Goal: Book appointment/travel/reservation

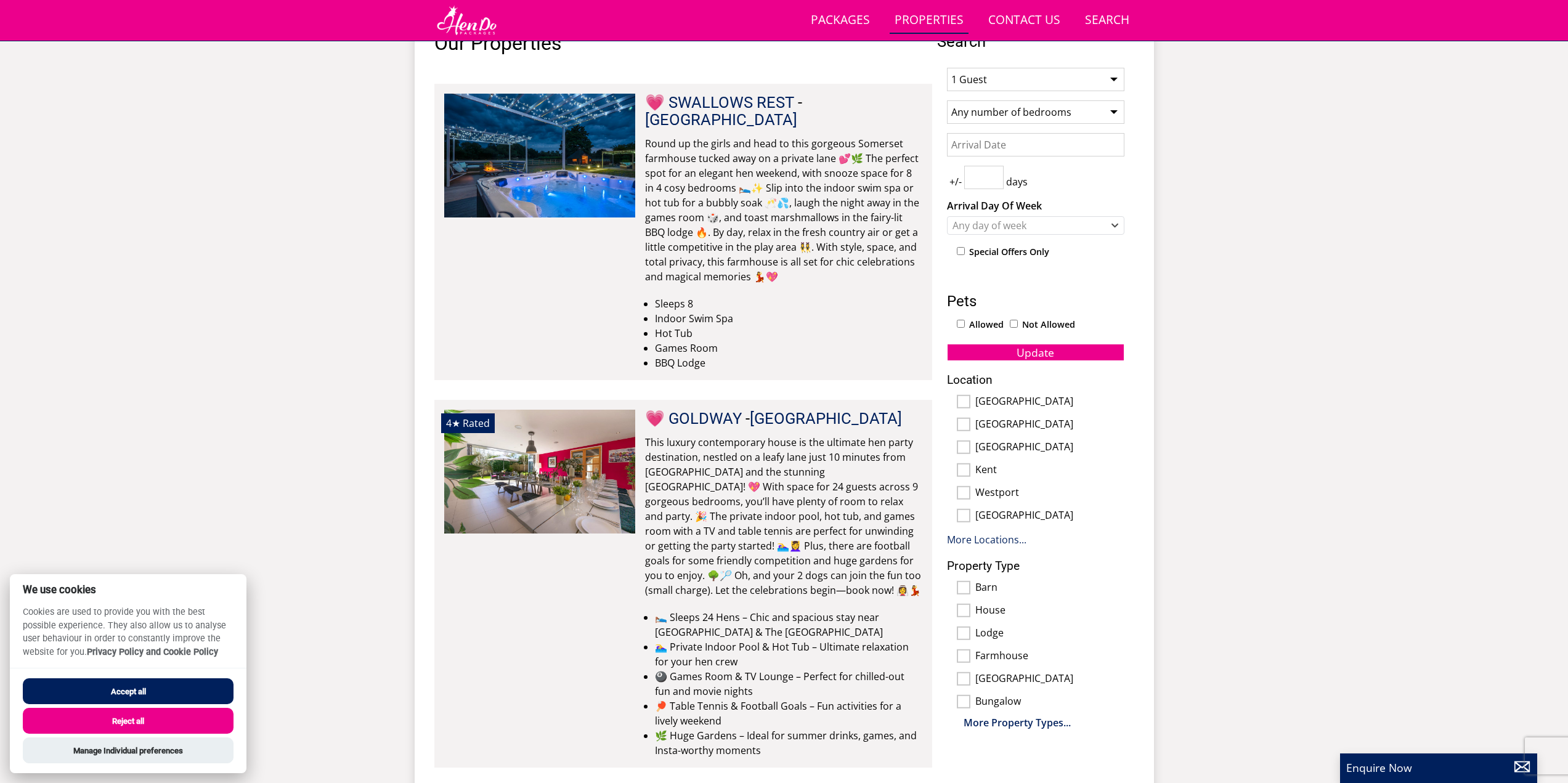
scroll to position [415, 0]
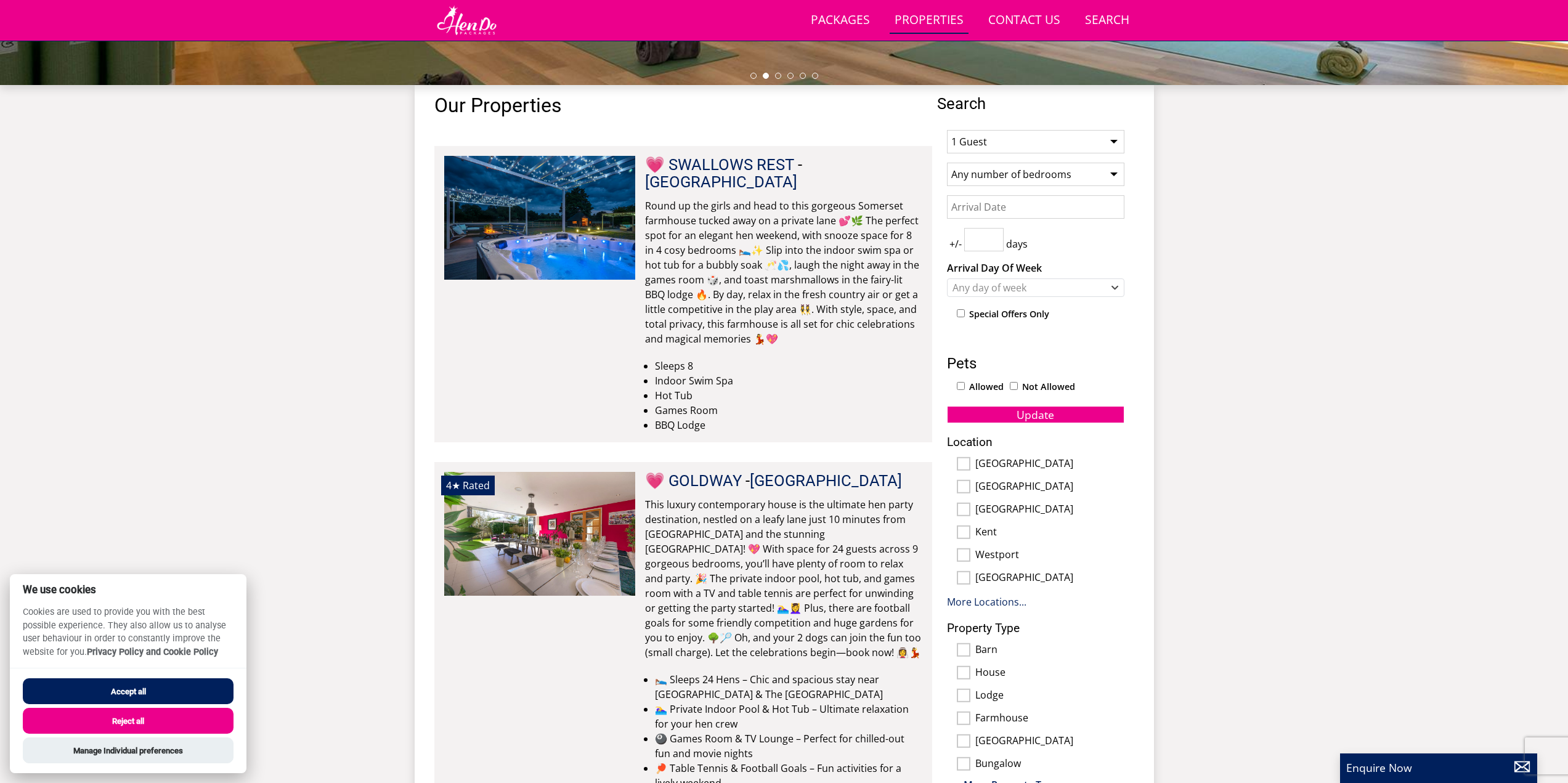
click at [1059, 142] on select "1 Guest 2 Guests 3 Guests 4 Guests 5 Guests 6 Guests 7 Guests 8 Guests 9 Guests…" at bounding box center [1036, 142] width 177 height 24
select select "22"
click at [947, 130] on select "1 Guest 2 Guests 3 Guests 4 Guests 5 Guests 6 Guests 7 Guests 8 Guests 9 Guests…" at bounding box center [1036, 142] width 177 height 24
click at [1004, 207] on input "Date" at bounding box center [1036, 207] width 177 height 24
type input "[DATE]"
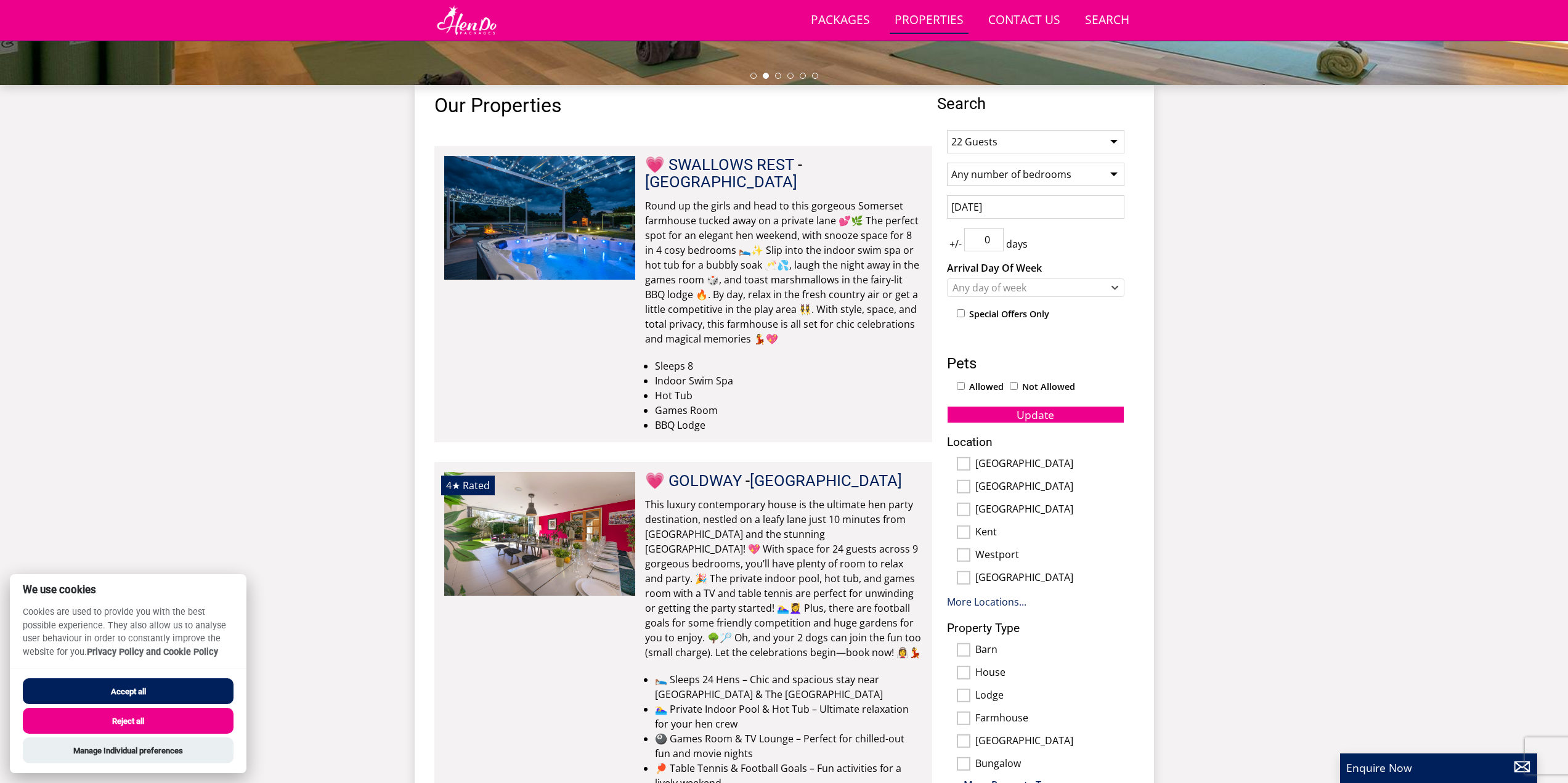
click at [995, 246] on input "0" at bounding box center [984, 239] width 40 height 24
type input "1"
click at [995, 236] on input "1" at bounding box center [984, 239] width 40 height 24
click at [1005, 287] on div "Any day of week" at bounding box center [1028, 288] width 160 height 13
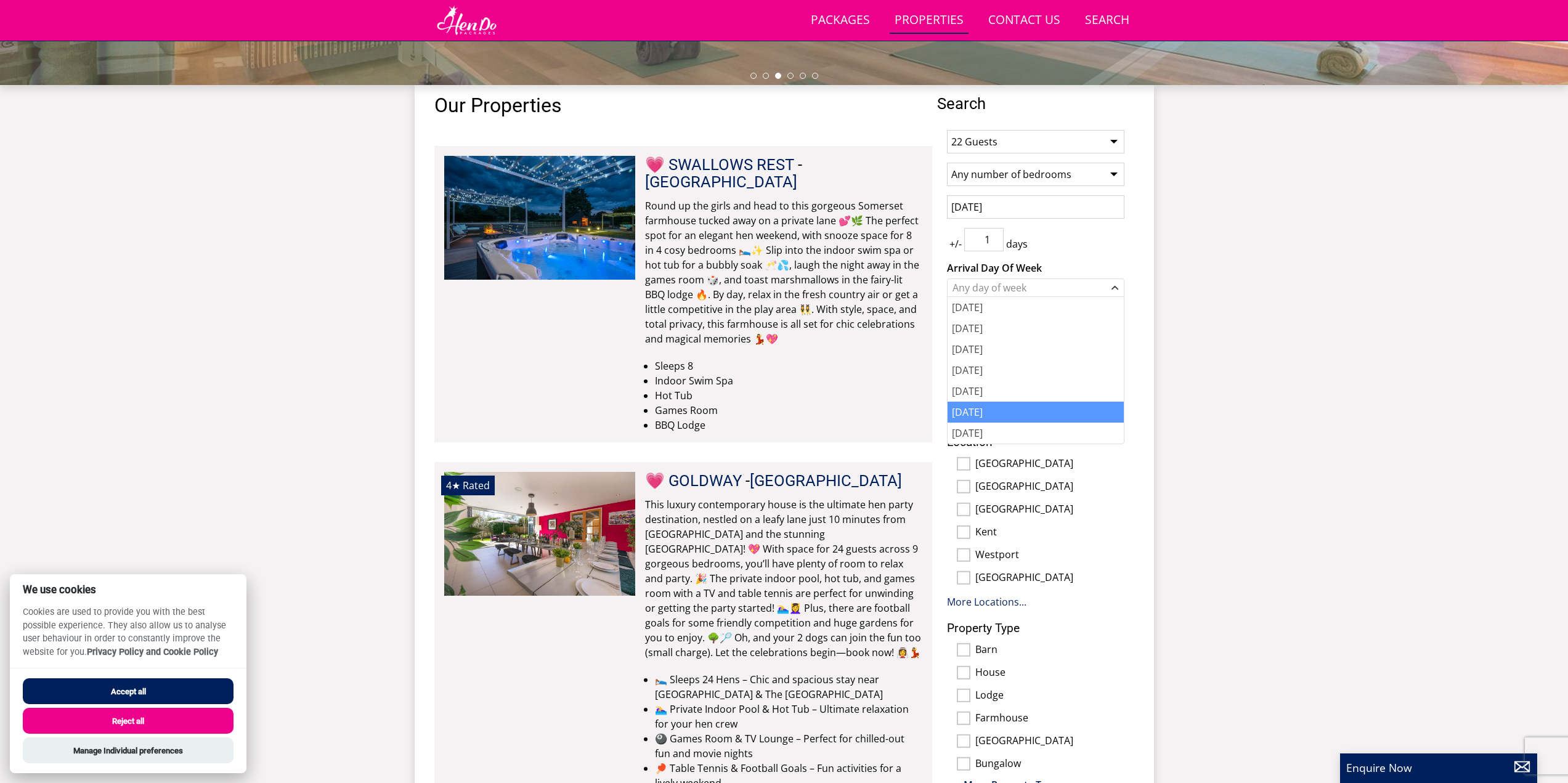
click at [999, 404] on div "[DATE]" at bounding box center [1036, 412] width 177 height 21
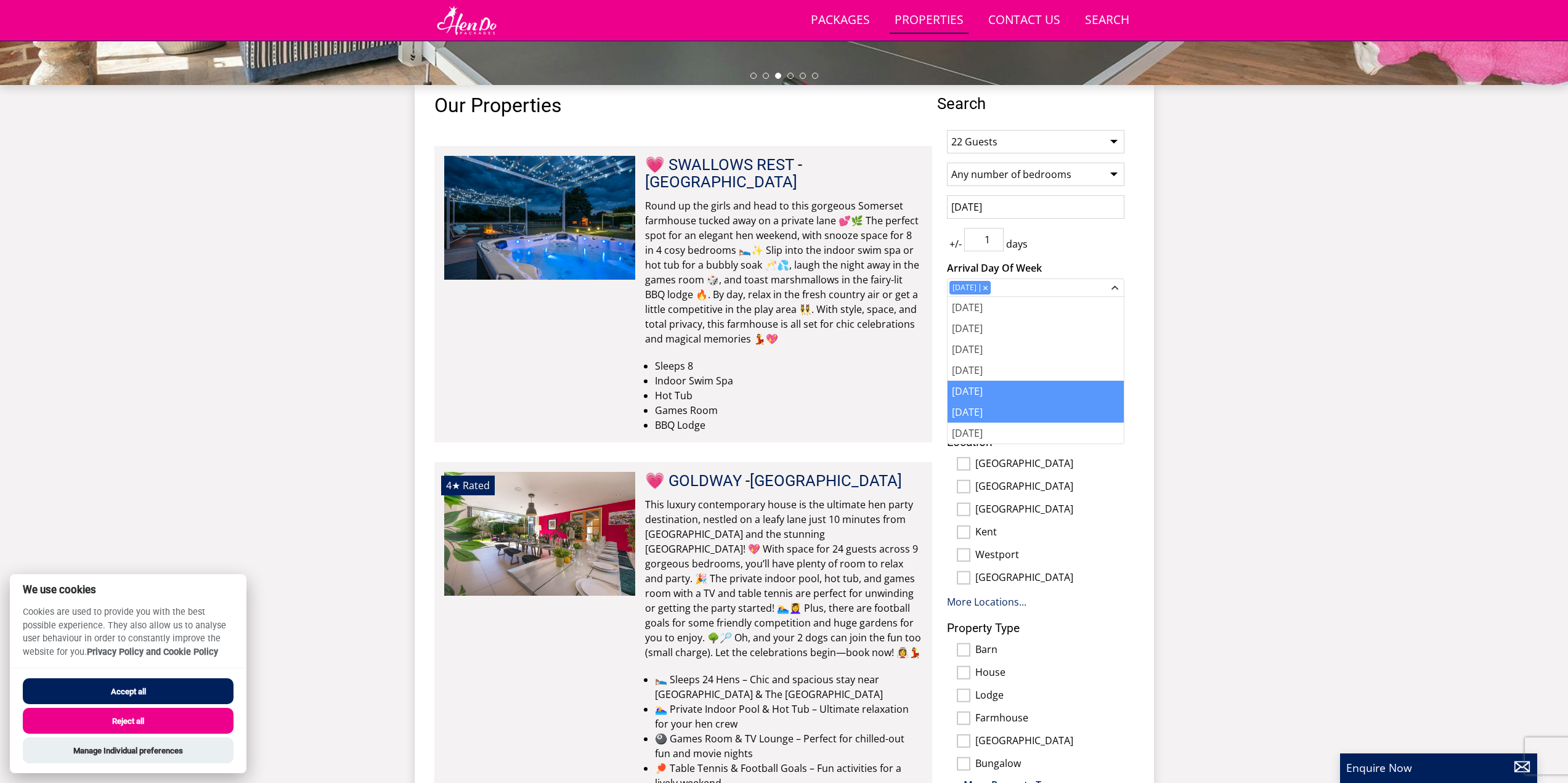
click at [1001, 389] on div "[DATE]" at bounding box center [1036, 391] width 177 height 21
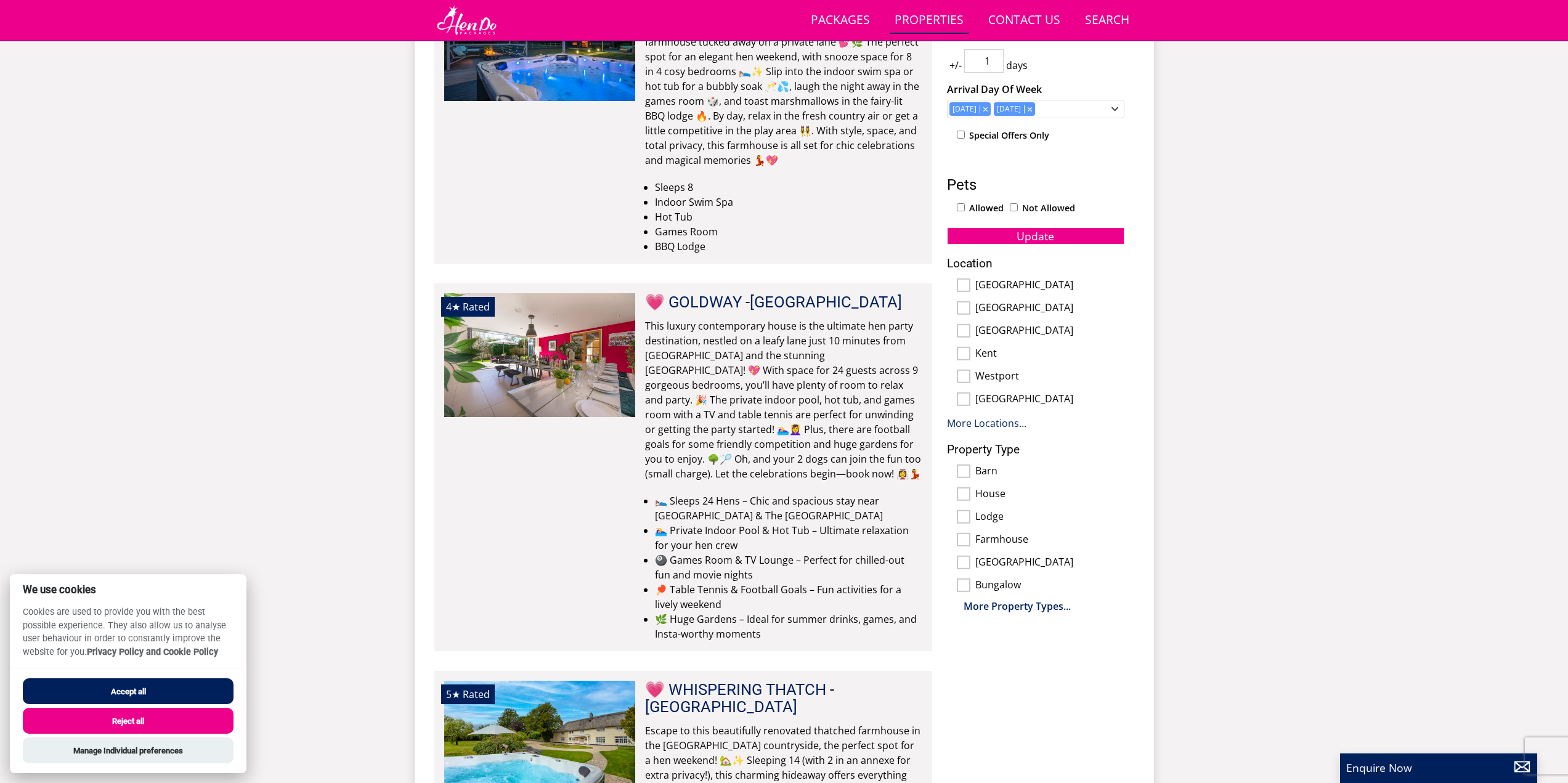
scroll to position [600, 0]
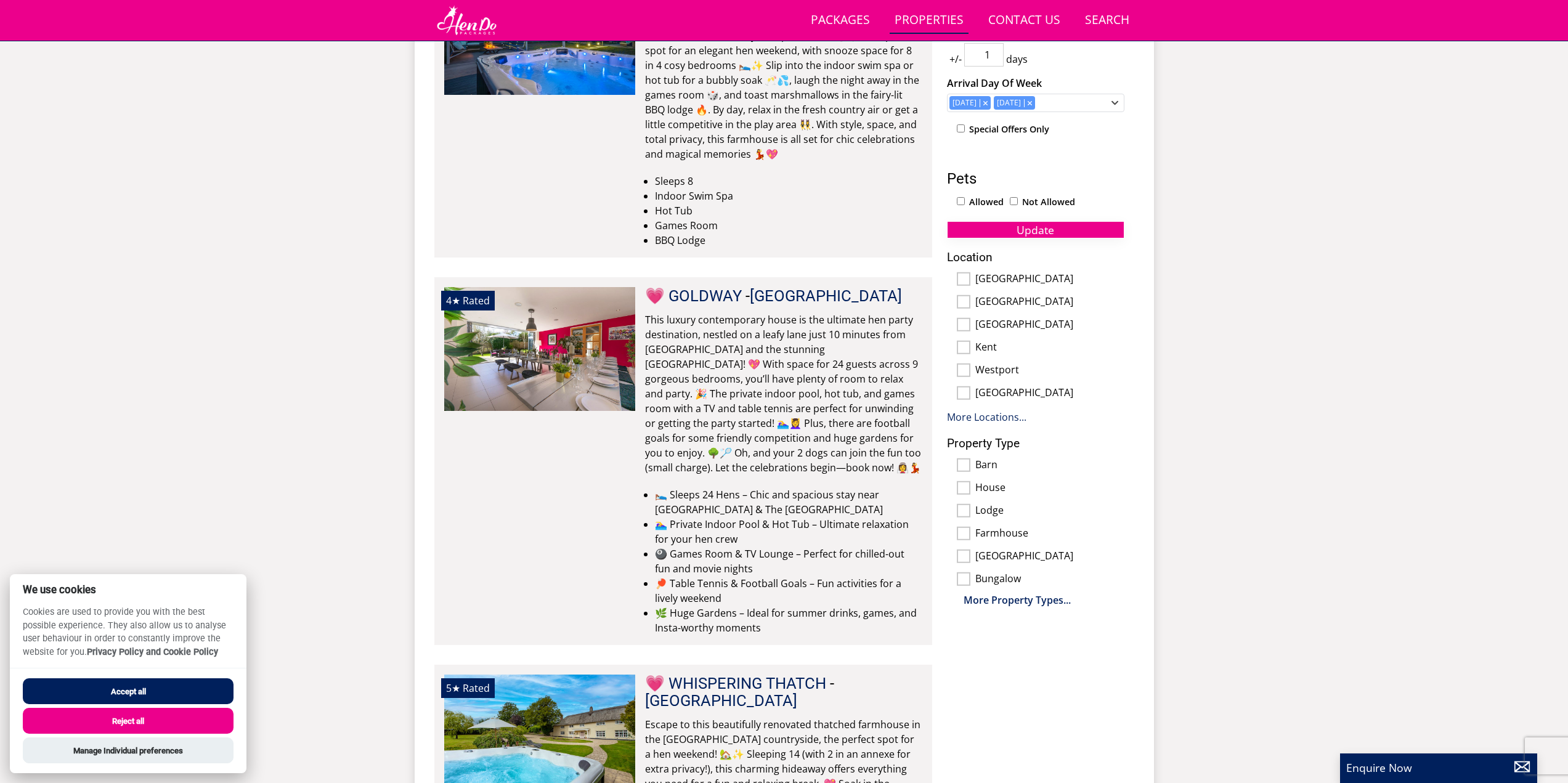
click at [1021, 234] on span "Update" at bounding box center [1036, 230] width 38 height 15
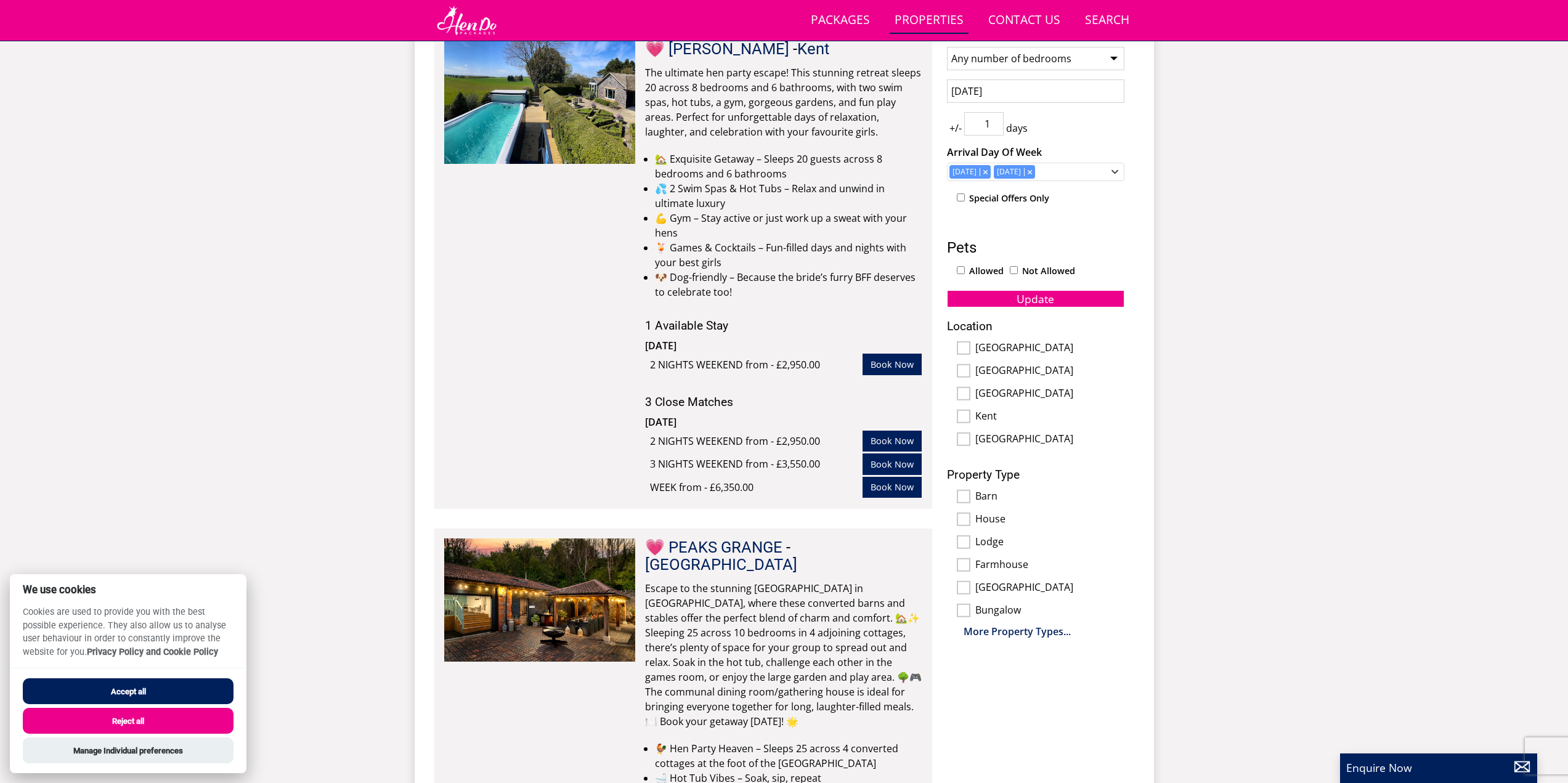
scroll to position [538, 0]
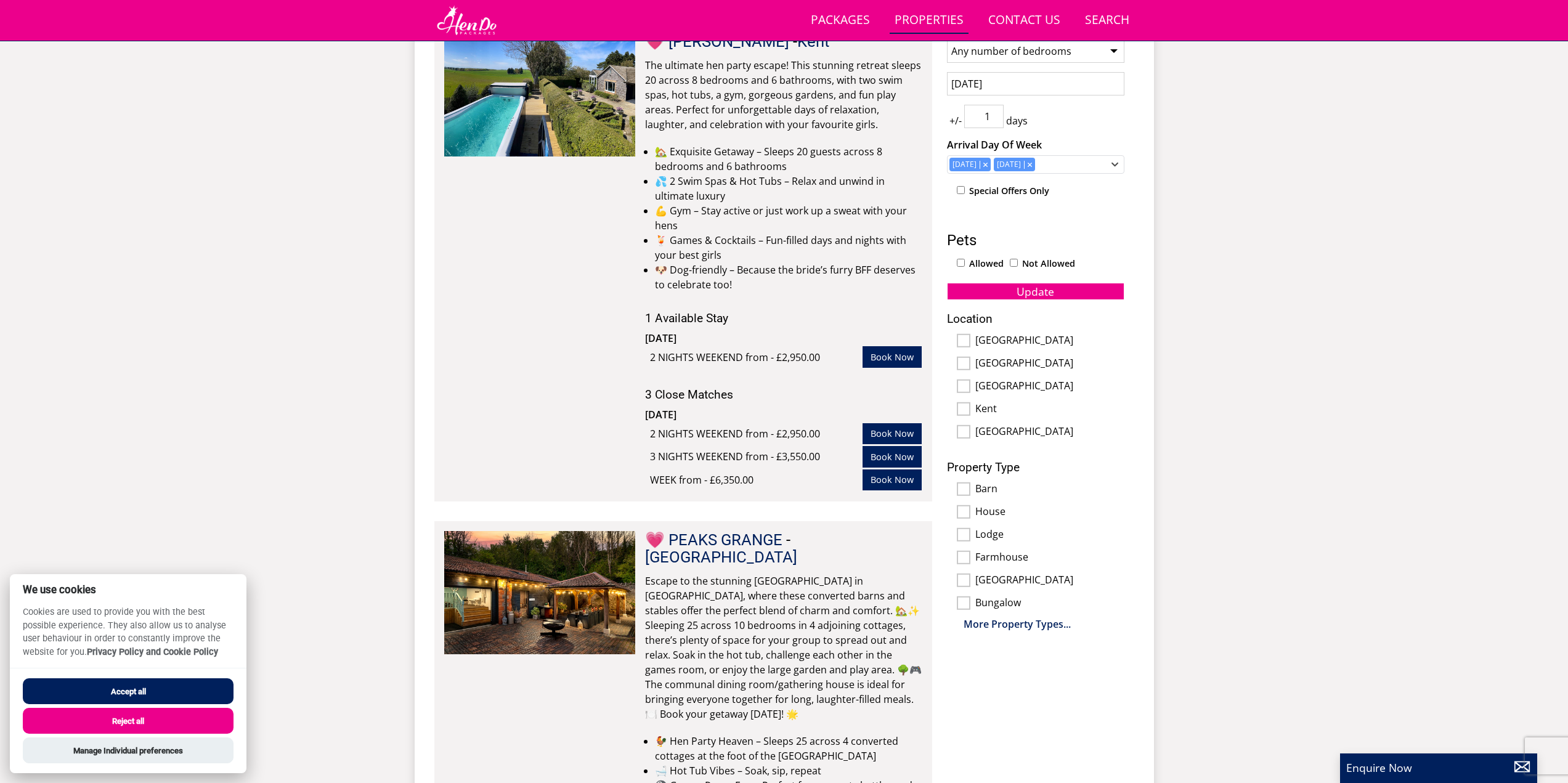
click at [965, 411] on input "Kent" at bounding box center [963, 409] width 13 height 13
checkbox input "true"
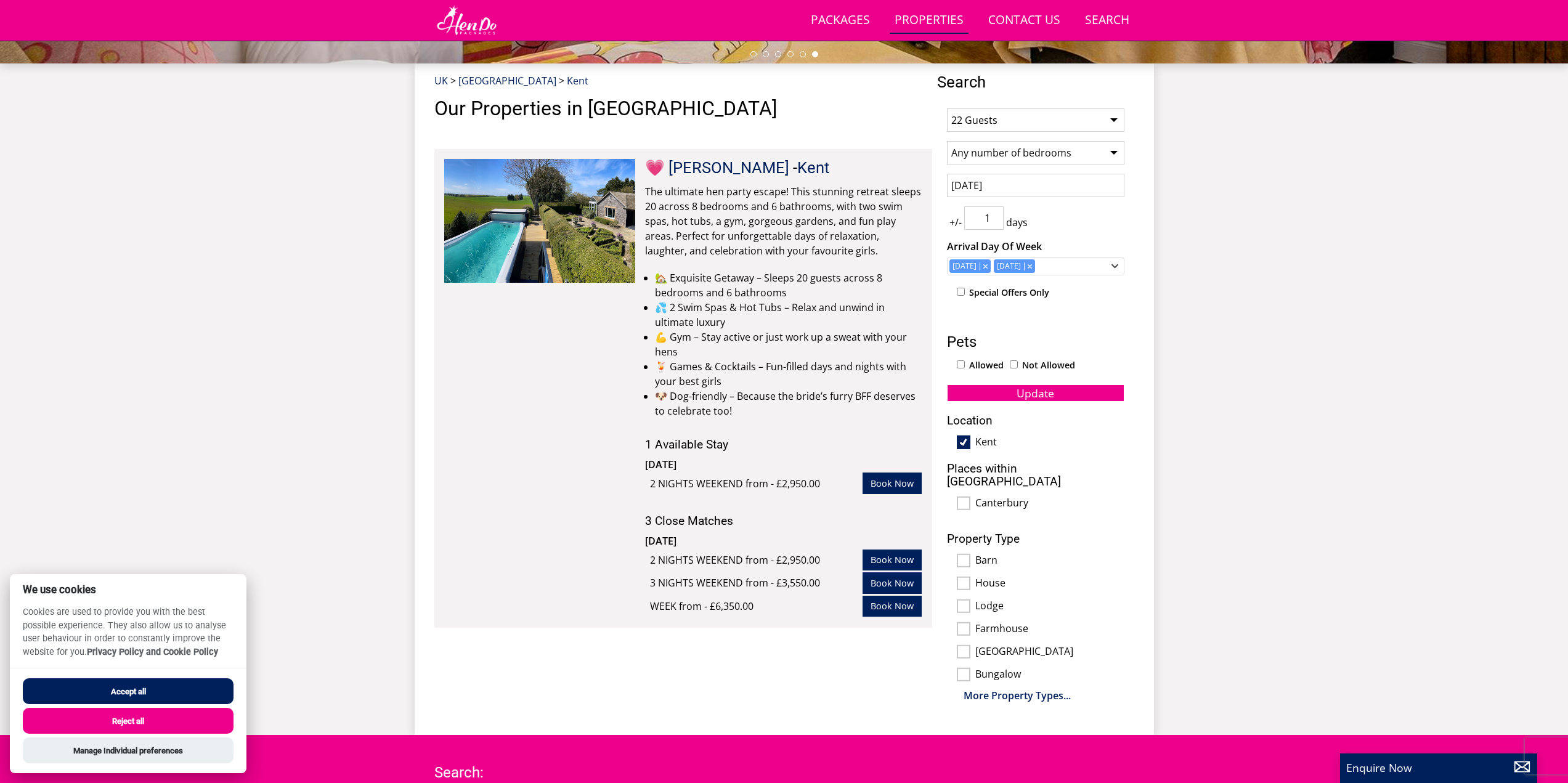
scroll to position [415, 0]
